Goal: Find contact information: Find contact information

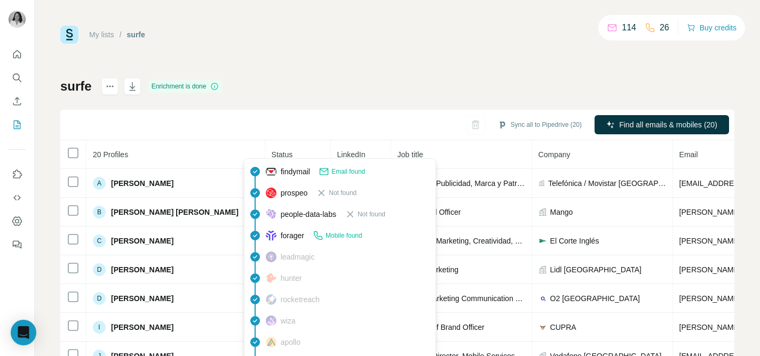
scroll to position [91, 0]
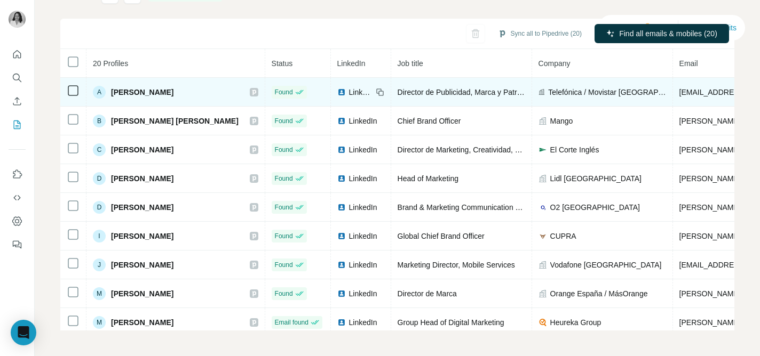
click at [107, 96] on div "A [PERSON_NAME]" at bounding box center [133, 92] width 81 height 13
click at [126, 93] on span "[PERSON_NAME]" at bounding box center [142, 92] width 62 height 11
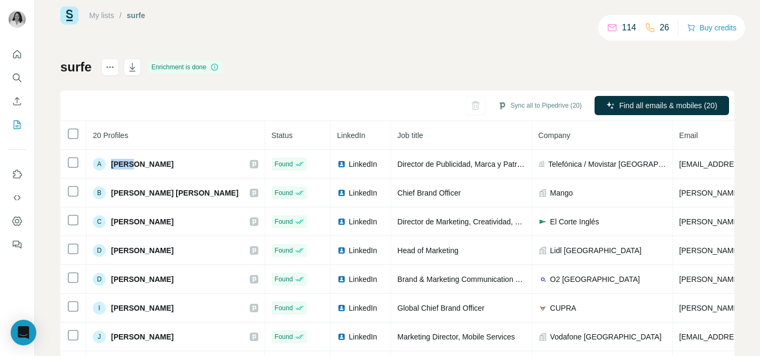
scroll to position [19, 0]
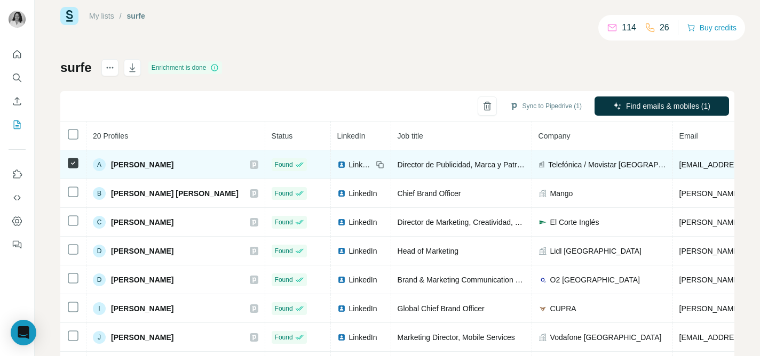
click at [95, 167] on div "A" at bounding box center [99, 164] width 13 height 13
click at [176, 174] on td "A [PERSON_NAME]" at bounding box center [175, 164] width 179 height 29
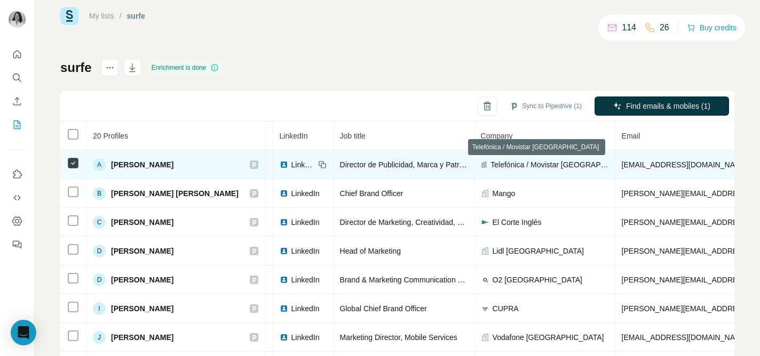
click at [631, 163] on span "[EMAIL_ADDRESS][DOMAIN_NAME]" at bounding box center [684, 165] width 126 height 9
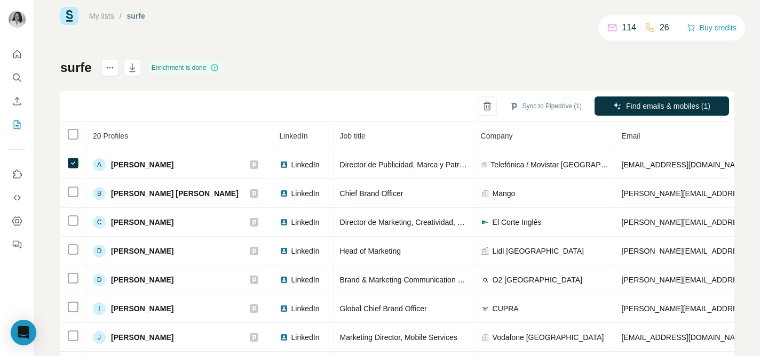
click at [621, 139] on span "Email" at bounding box center [630, 136] width 19 height 9
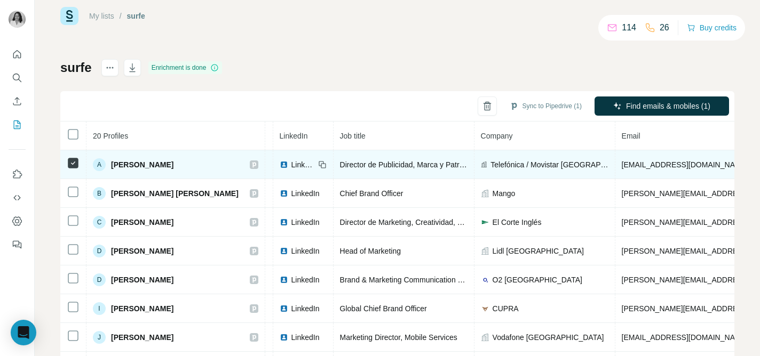
click at [291, 164] on span "LinkedIn" at bounding box center [302, 164] width 23 height 11
click at [291, 163] on span "LinkedIn" at bounding box center [302, 164] width 23 height 11
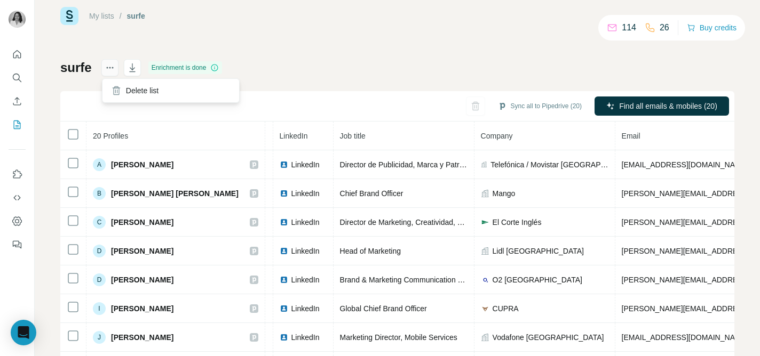
click at [114, 70] on icon "actions" at bounding box center [110, 67] width 11 height 11
click at [68, 72] on h1 "surfe" at bounding box center [75, 67] width 31 height 17
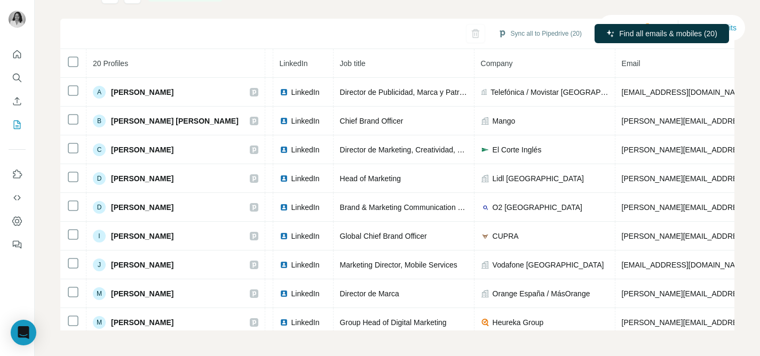
scroll to position [0, 0]
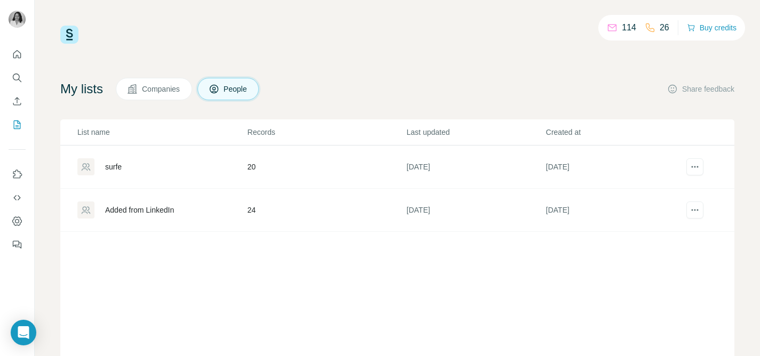
click at [220, 176] on td "surfe" at bounding box center [153, 167] width 187 height 43
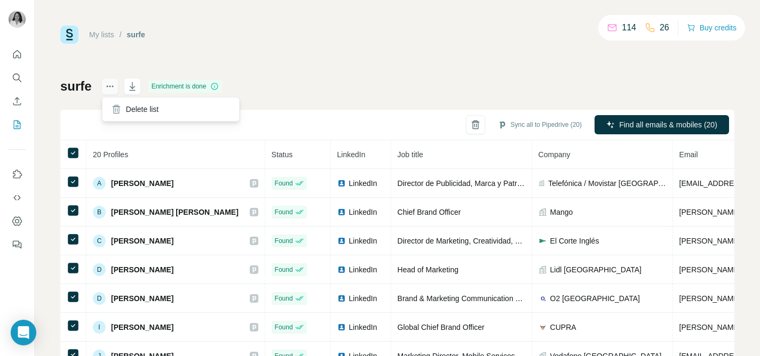
click at [109, 91] on icon "actions" at bounding box center [110, 86] width 11 height 11
click at [131, 87] on icon "button" at bounding box center [132, 87] width 5 height 3
